Goal: Task Accomplishment & Management: Use online tool/utility

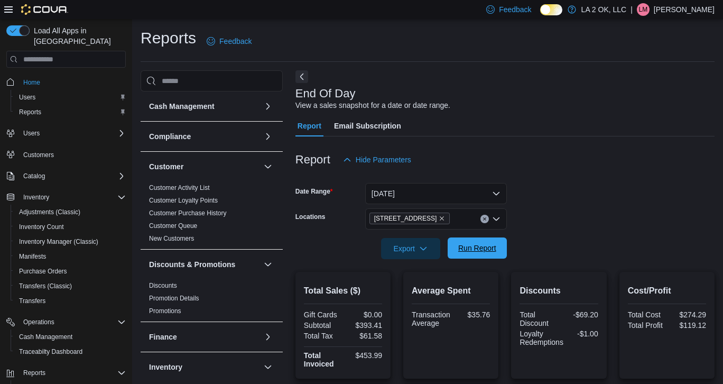
scroll to position [106, 0]
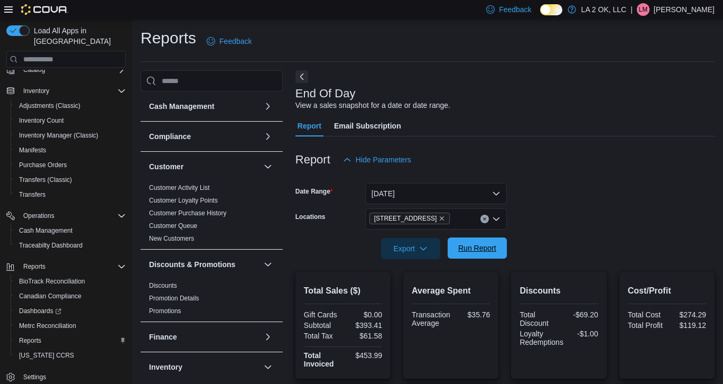
click at [475, 253] on span "Run Report" at bounding box center [477, 248] width 38 height 11
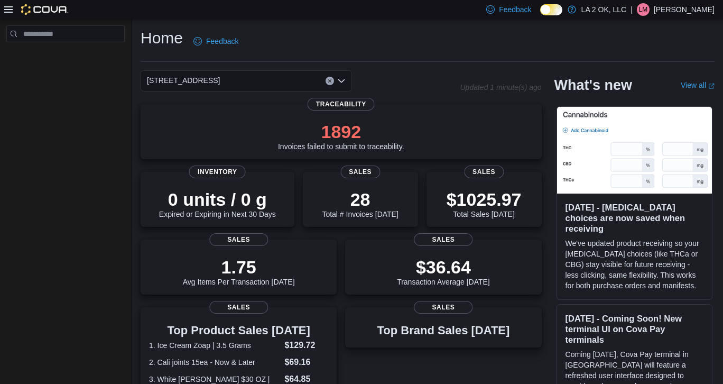
click at [330, 82] on icon "Clear input" at bounding box center [330, 81] width 4 height 4
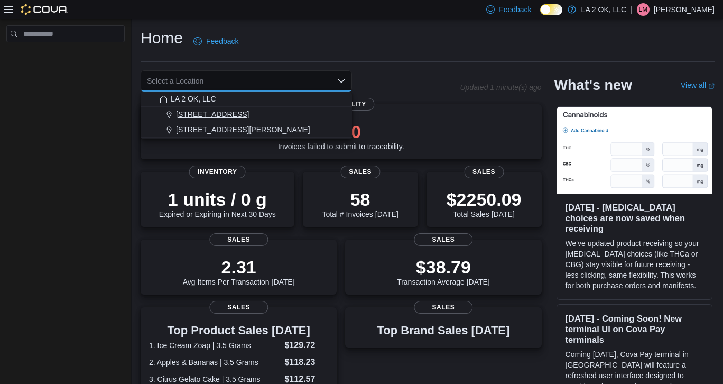
click at [236, 113] on div "[STREET_ADDRESS]" at bounding box center [253, 114] width 186 height 11
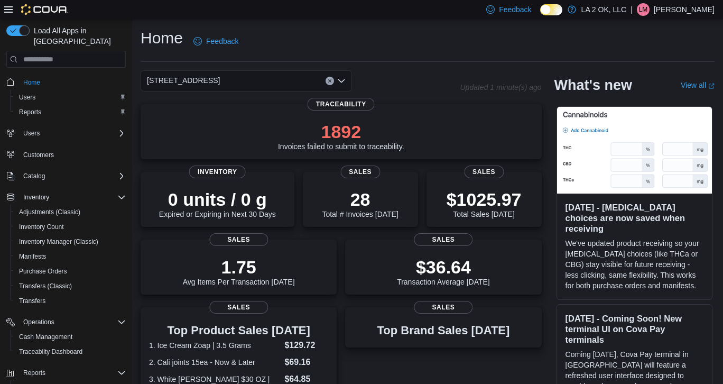
click at [341, 83] on icon "Open list of options" at bounding box center [341, 81] width 8 height 8
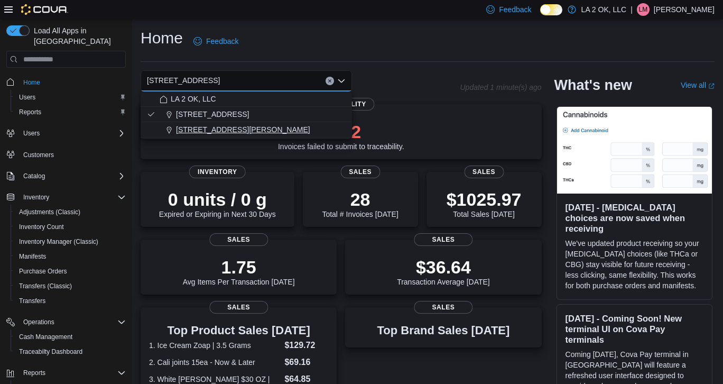
click at [266, 127] on div "3701 N. MacArthur Blvd" at bounding box center [253, 129] width 186 height 11
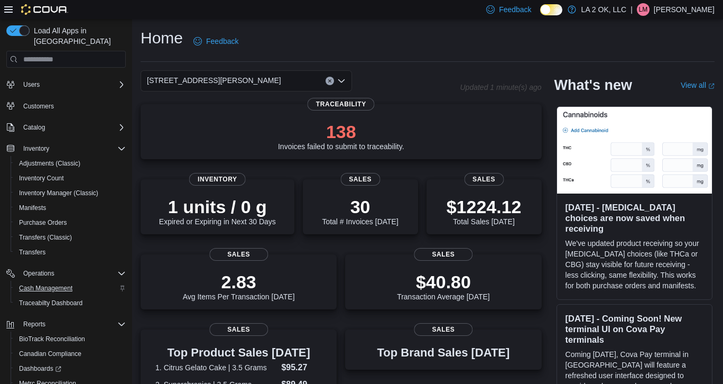
scroll to position [106, 0]
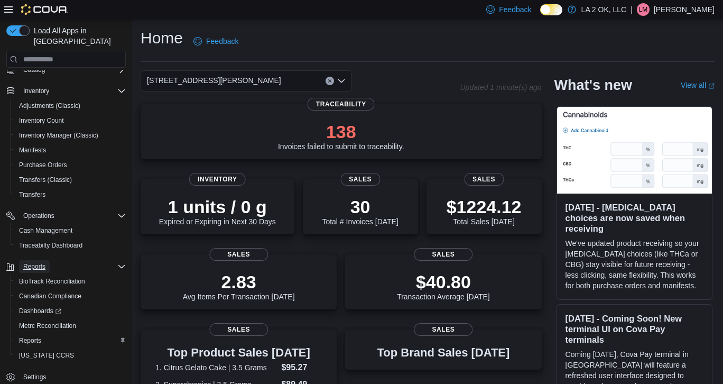
click at [36, 262] on span "Reports" at bounding box center [34, 266] width 22 height 8
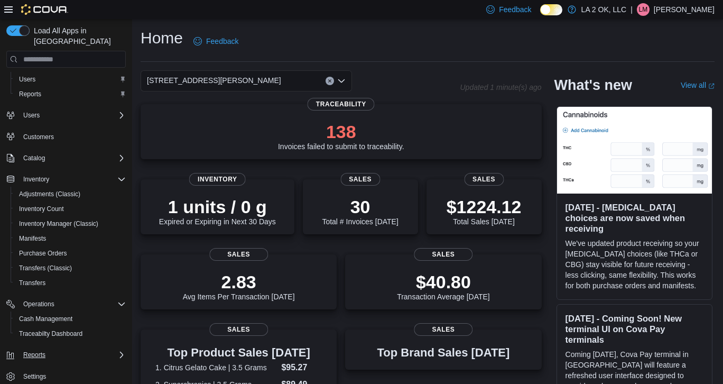
scroll to position [18, 0]
click at [33, 350] on span "Reports" at bounding box center [34, 354] width 22 height 8
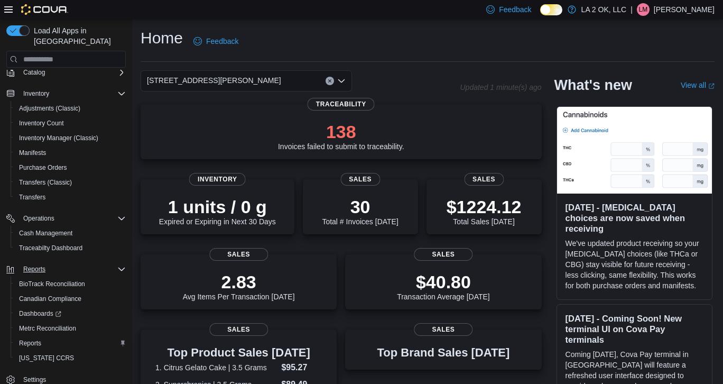
scroll to position [106, 0]
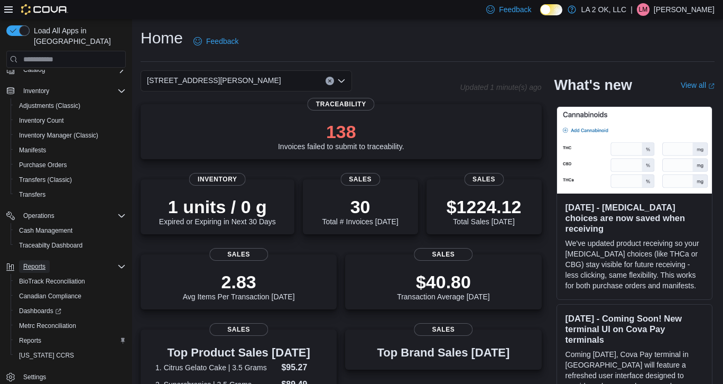
click at [42, 262] on span "Reports" at bounding box center [34, 266] width 22 height 8
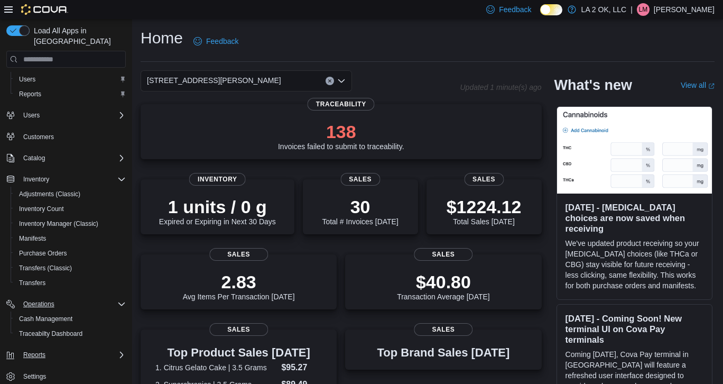
scroll to position [17, 0]
click at [32, 351] on span "Reports" at bounding box center [34, 355] width 22 height 8
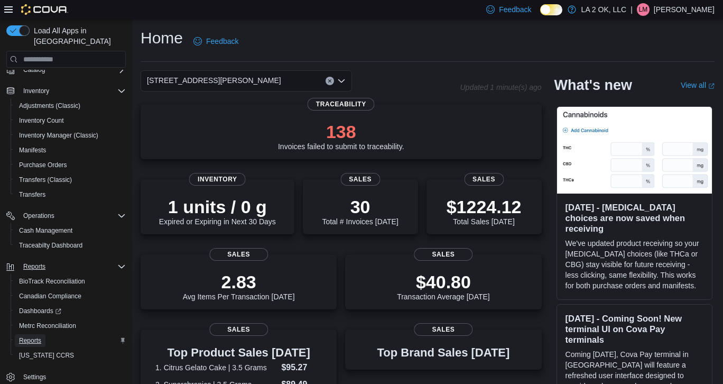
click at [45, 334] on link "Reports" at bounding box center [30, 340] width 31 height 13
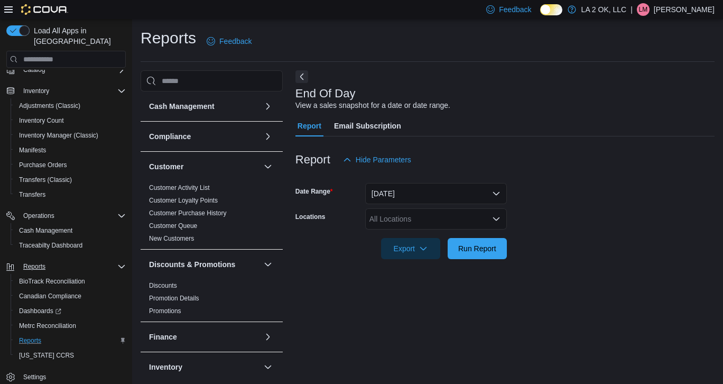
scroll to position [4, 0]
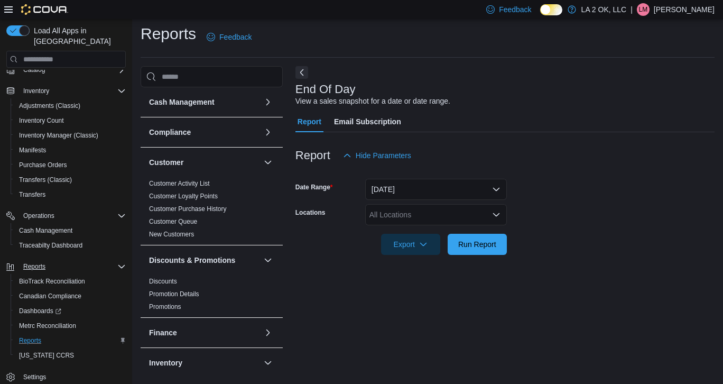
click at [497, 211] on icon "Open list of options" at bounding box center [496, 214] width 8 height 8
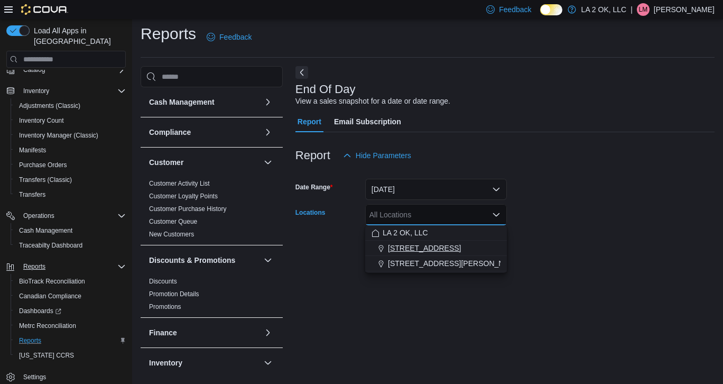
click at [431, 247] on div "[STREET_ADDRESS]" at bounding box center [436, 248] width 129 height 11
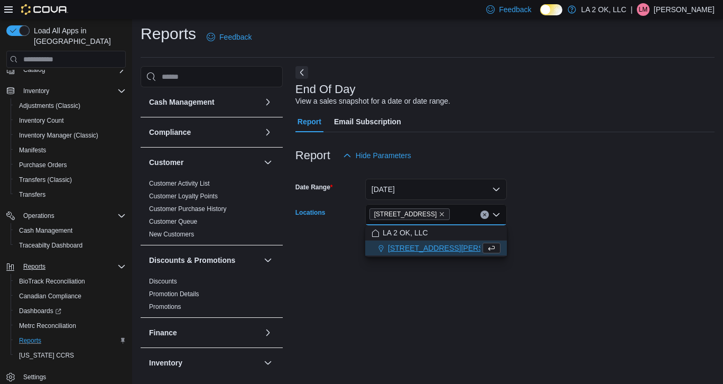
click at [601, 226] on div at bounding box center [504, 229] width 419 height 8
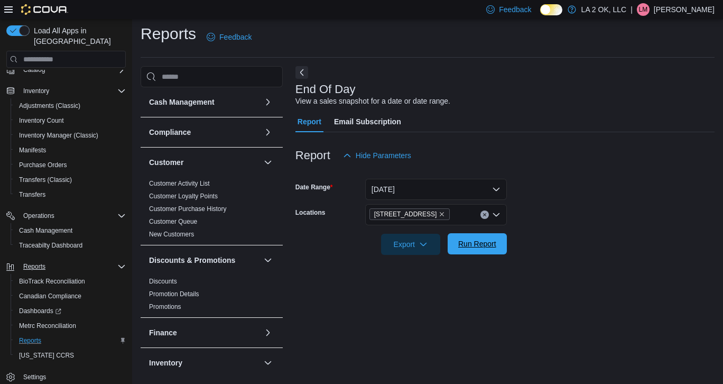
click at [484, 244] on span "Run Report" at bounding box center [477, 243] width 38 height 11
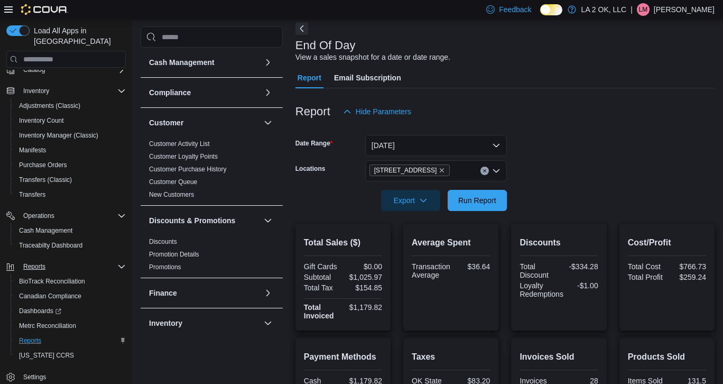
scroll to position [54, 0]
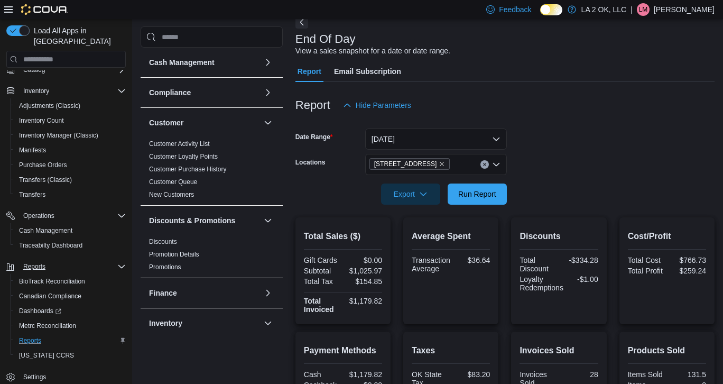
click at [486, 166] on button "Clear input" at bounding box center [484, 164] width 8 height 8
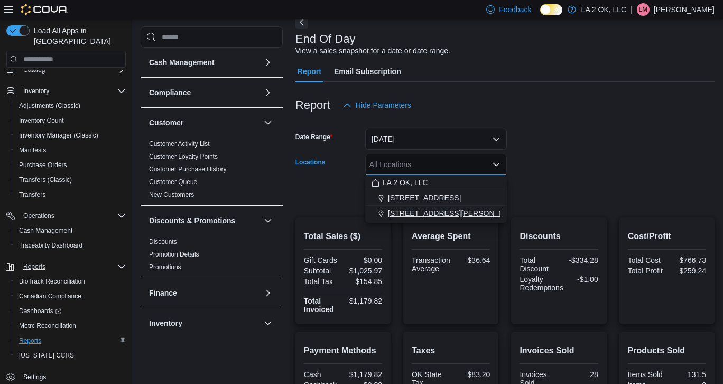
click at [451, 211] on span "3701 N. MacArthur Blvd" at bounding box center [455, 213] width 134 height 11
click at [623, 158] on form "Date Range Today Locations 3701 N. MacArthur Blvd Combo box. Selected. 3701 N. …" at bounding box center [504, 160] width 419 height 89
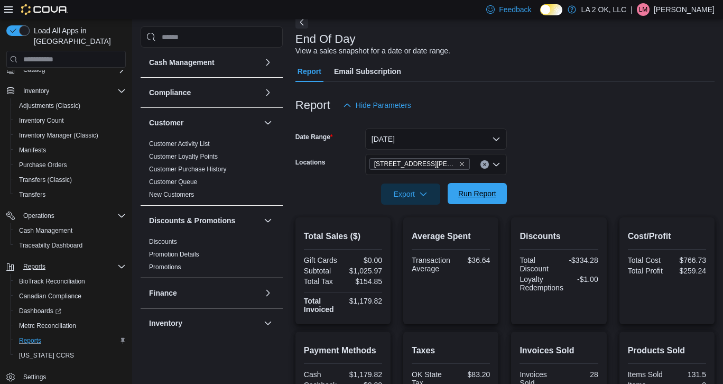
click at [485, 199] on span "Run Report" at bounding box center [477, 193] width 47 height 21
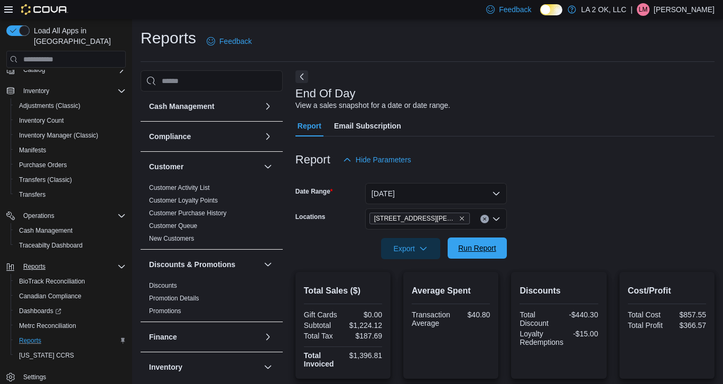
click at [481, 253] on span "Run Report" at bounding box center [477, 248] width 38 height 11
click at [465, 246] on span "Run Report" at bounding box center [477, 248] width 38 height 11
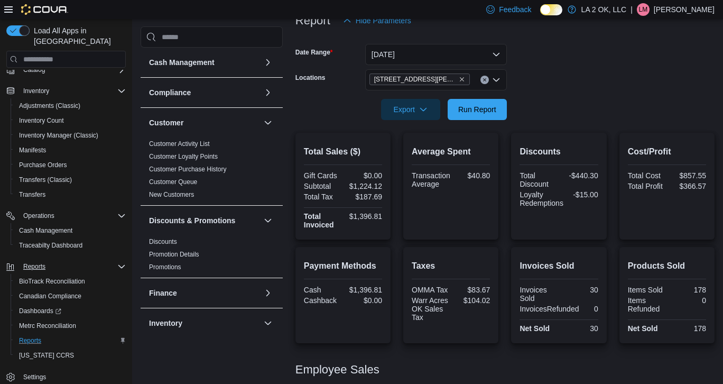
scroll to position [123, 0]
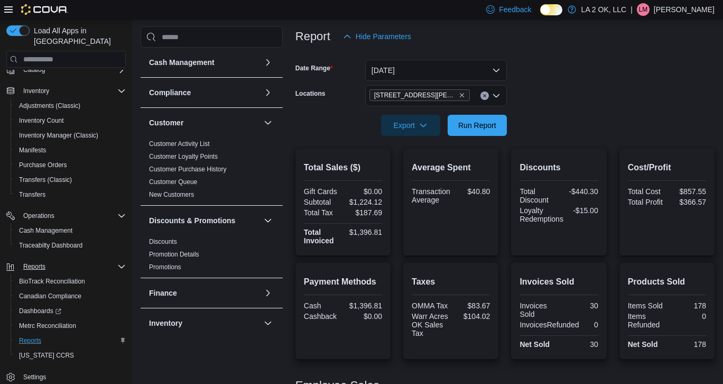
click at [486, 99] on button "Clear input" at bounding box center [484, 95] width 8 height 8
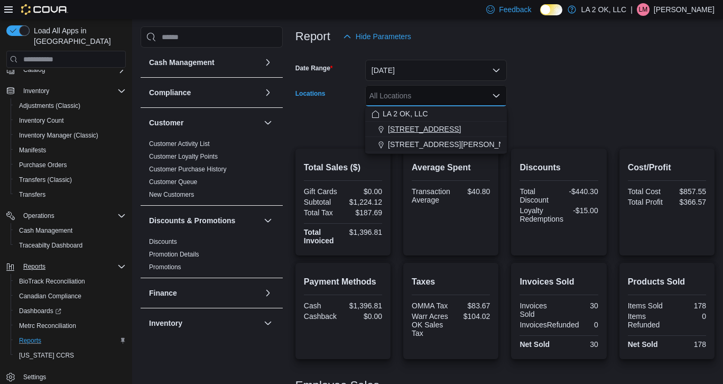
click at [433, 134] on button "[STREET_ADDRESS]" at bounding box center [436, 129] width 142 height 15
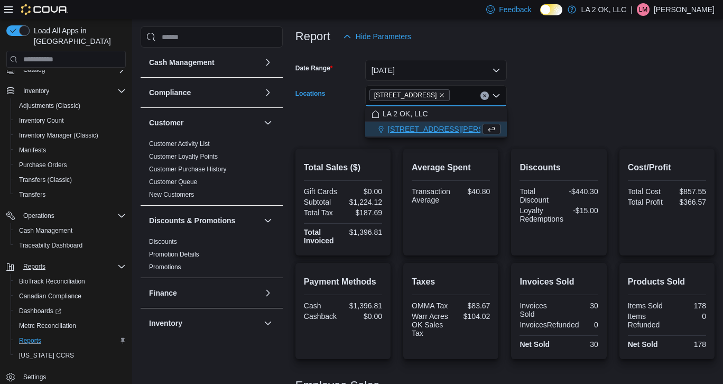
click at [560, 133] on form "Date Range Today Locations 1 SE 59th St Combo box. Selected. 1 SE 59th St. Pres…" at bounding box center [504, 91] width 419 height 89
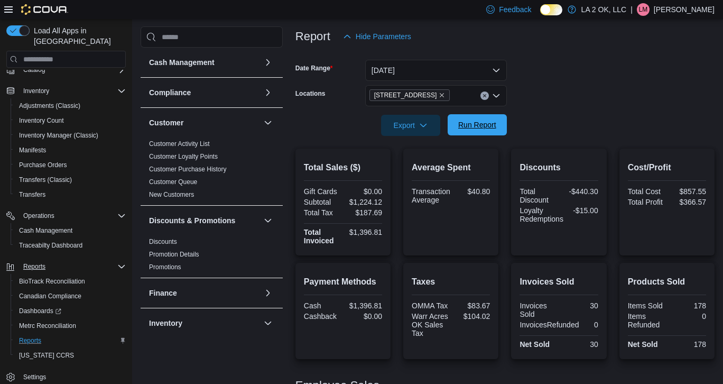
click at [483, 134] on span "Run Report" at bounding box center [477, 124] width 47 height 21
click at [480, 127] on span "Run Report" at bounding box center [477, 124] width 38 height 11
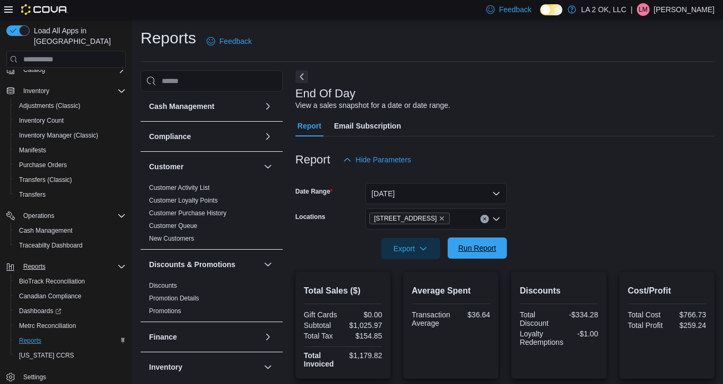
click at [478, 244] on span "Run Report" at bounding box center [477, 248] width 38 height 11
click at [485, 223] on button "Clear input" at bounding box center [484, 219] width 8 height 8
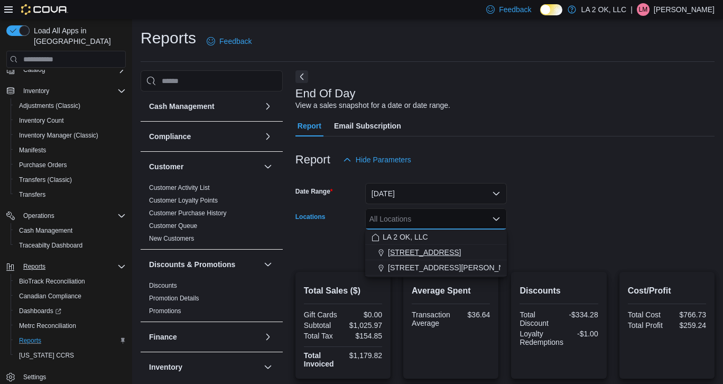
click at [434, 254] on div "[STREET_ADDRESS]" at bounding box center [436, 252] width 129 height 11
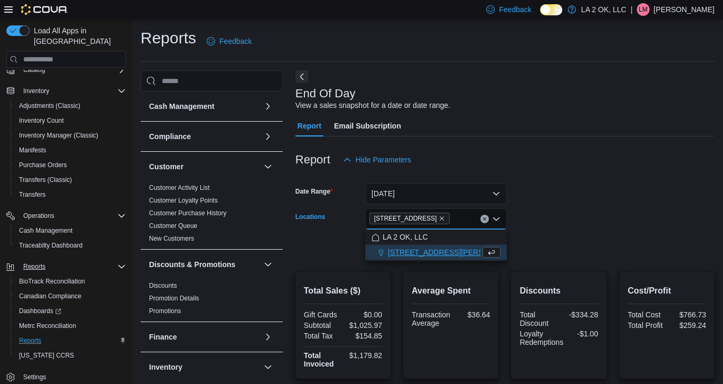
click at [559, 232] on div at bounding box center [504, 233] width 419 height 8
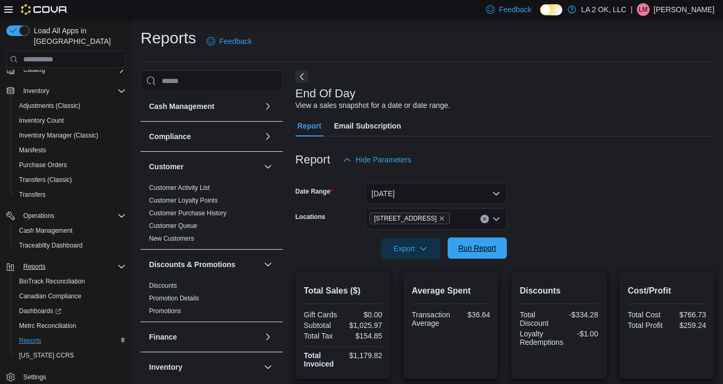
click at [490, 247] on span "Run Report" at bounding box center [477, 248] width 38 height 11
click at [485, 215] on button "Clear input" at bounding box center [484, 219] width 8 height 8
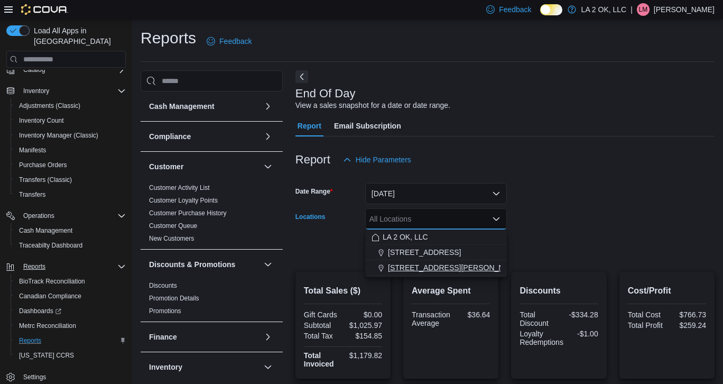
click at [445, 263] on span "3701 N. MacArthur Blvd" at bounding box center [455, 267] width 134 height 11
click at [573, 236] on div at bounding box center [504, 233] width 419 height 8
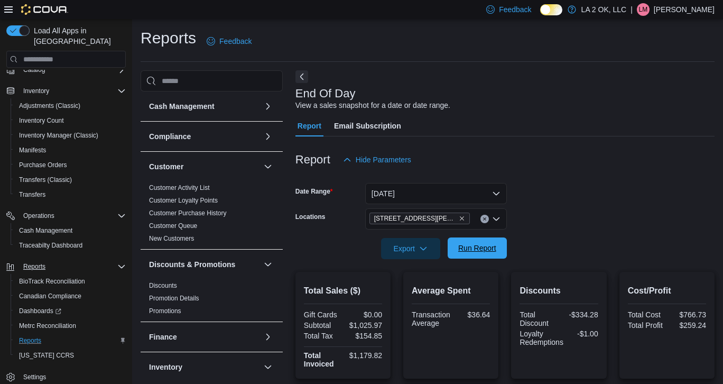
click at [486, 248] on span "Run Report" at bounding box center [477, 248] width 38 height 11
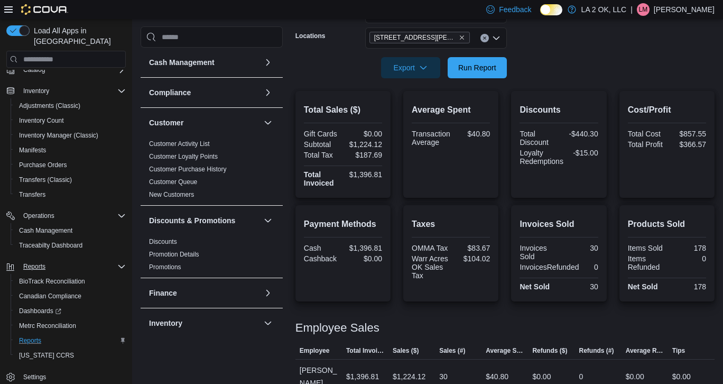
scroll to position [187, 0]
